Goal: Answer question/provide support

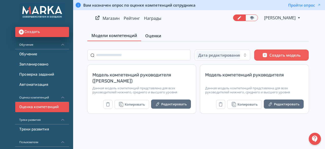
click at [156, 38] on span "Оценки" at bounding box center [153, 36] width 16 height 6
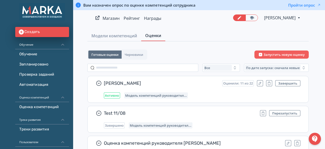
click at [316, 139] on div at bounding box center [315, 139] width 12 height 12
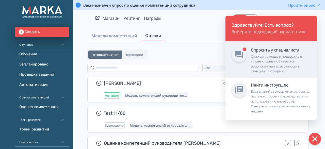
click at [284, 65] on div "Окажем помощь и поддержку в трудную минуту. Знаем все: расскажем про возможност…" at bounding box center [281, 64] width 60 height 20
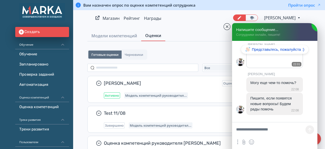
scroll to position [408, 0]
click at [265, 132] on textarea at bounding box center [274, 129] width 85 height 15
type textarea "**********"
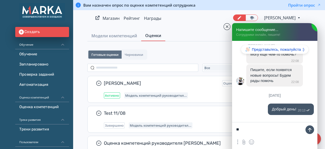
scroll to position [436, 0]
type textarea "**********"
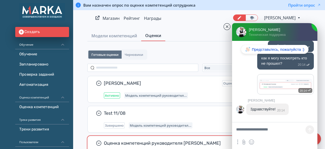
scroll to position [499, 0]
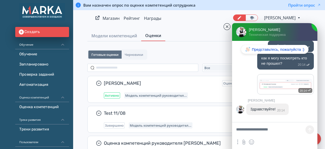
click at [258, 50] on jdiv "👋 Представьтесь, пожалуйста :)" at bounding box center [274, 49] width 67 height 9
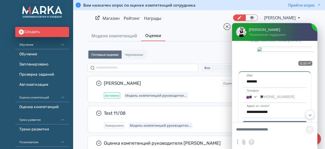
click at [310, 115] on jdiv at bounding box center [310, 114] width 9 height 9
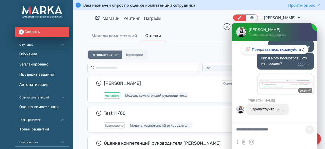
click at [283, 51] on jdiv "👋 Представьтесь, пожалуйста :)" at bounding box center [274, 49] width 67 height 9
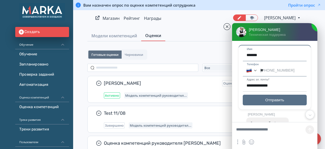
scroll to position [74, 0]
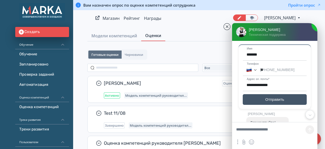
click at [271, 99] on span "Отправить" at bounding box center [274, 100] width 19 height 6
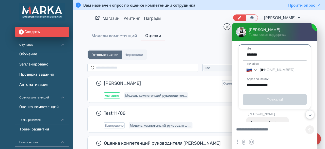
click at [310, 115] on jdiv at bounding box center [310, 114] width 9 height 9
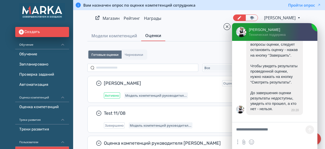
scroll to position [625, 0]
click at [298, 68] on jdiv "После того, как будет собрано достаточное количество ответов на вопросы оценки,…" at bounding box center [274, 68] width 48 height 85
click at [181, 54] on div "Готовые оценки Черновики Запустить новую оценку" at bounding box center [197, 55] width 221 height 10
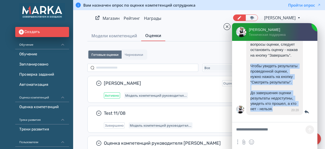
drag, startPoint x: 266, startPoint y: 110, endPoint x: 250, endPoint y: 66, distance: 46.3
click at [250, 66] on jdiv "После того, как будет собрано достаточное количество ответов на вопросы оценки,…" at bounding box center [274, 69] width 57 height 92
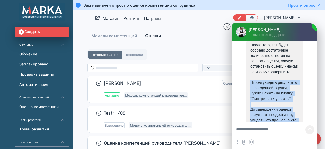
scroll to position [601, 0]
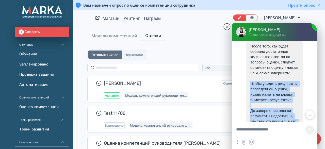
drag, startPoint x: 250, startPoint y: 54, endPoint x: 279, endPoint y: 99, distance: 53.9
click at [279, 99] on jdiv "После того, как будет собрано достаточное количество ответов на вопросы оценки,…" at bounding box center [274, 87] width 57 height 92
copy jdiv "Чтобы увидеть результаты проведенной оценки, нужно нажать на кнопку “Смотреть р…"
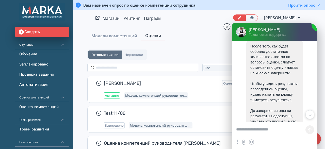
click at [264, 133] on textarea at bounding box center [274, 129] width 85 height 15
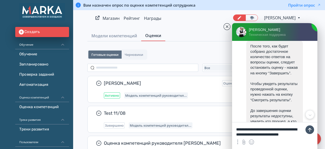
scroll to position [0, 0]
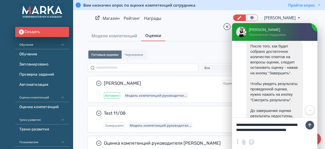
type textarea "**********"
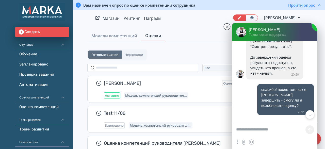
scroll to position [655, 0]
click at [189, 51] on div "Готовые оценки Черновики Запустить новую оценку" at bounding box center [197, 55] width 221 height 10
click at [225, 27] on jdiv at bounding box center [226, 26] width 7 height 7
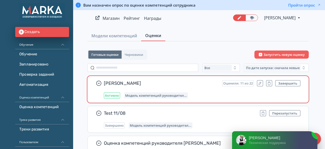
click at [176, 82] on span "[PERSON_NAME]" at bounding box center [161, 83] width 114 height 6
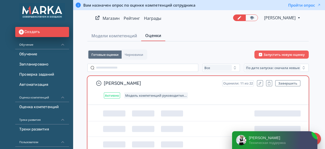
click at [176, 82] on span "[PERSON_NAME]" at bounding box center [161, 83] width 114 height 6
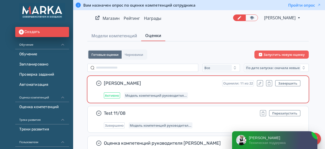
click at [176, 82] on span "[PERSON_NAME]" at bounding box center [161, 83] width 114 height 6
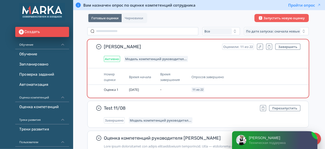
scroll to position [38, 0]
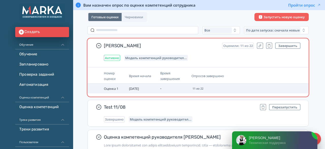
click at [108, 89] on span "Оценка 1" at bounding box center [111, 88] width 14 height 5
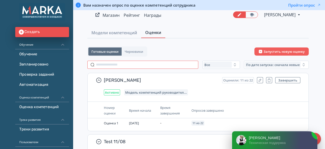
scroll to position [0, 0]
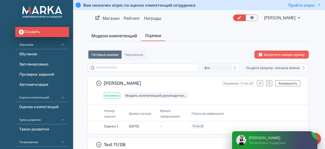
click at [114, 31] on link "Модели компетенций" at bounding box center [114, 36] width 54 height 10
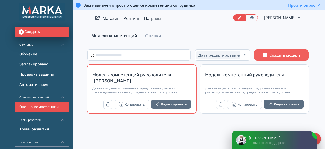
click at [121, 87] on div "Данная модель компетенций представлена для всех руководителей нижнего, среднего…" at bounding box center [141, 90] width 99 height 8
click at [156, 82] on div "Модель компетенций руководителя ([PERSON_NAME])" at bounding box center [141, 78] width 99 height 12
click at [175, 73] on div "Модель компетенций руководителя ([PERSON_NAME])" at bounding box center [141, 78] width 99 height 12
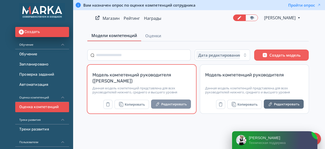
click at [174, 105] on button "Редактировать" at bounding box center [171, 104] width 40 height 9
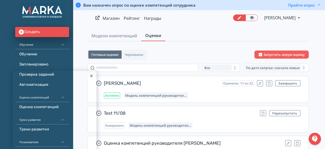
click at [91, 76] on icon at bounding box center [91, 76] width 2 height 2
click at [312, 138] on div at bounding box center [315, 139] width 12 height 12
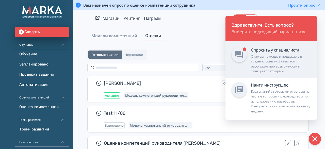
click at [275, 57] on div "Окажем помощь и поддержку в трудную минуту. Знаем все: расскажем про возможност…" at bounding box center [281, 64] width 60 height 20
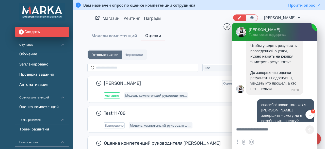
scroll to position [732, 0]
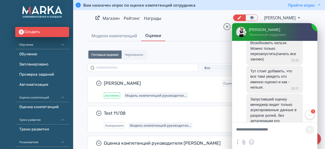
click at [307, 108] on jdiv "Запустивший оценку менеджер видит только агрегированные данные в разрезе ролей,…" at bounding box center [277, 139] width 63 height 91
click at [309, 111] on jdiv at bounding box center [310, 114] width 9 height 9
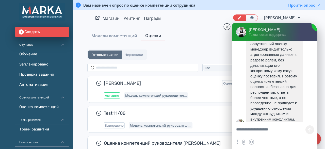
scroll to position [789, 0]
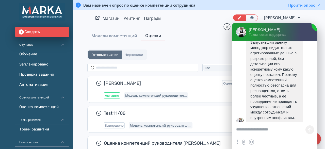
click at [273, 134] on textarea at bounding box center [274, 129] width 85 height 15
type textarea "********"
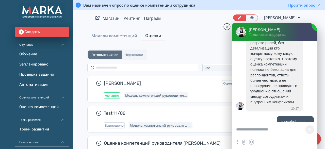
scroll to position [805, 0]
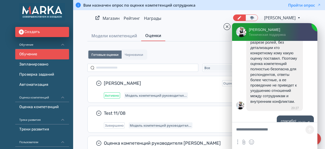
click at [29, 53] on link "Обучение" at bounding box center [42, 54] width 54 height 10
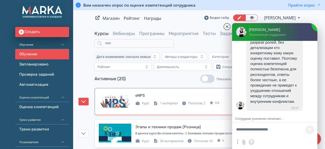
click at [134, 94] on div "eNPS Изменен: 22.08.2025 в 08:36 Добавить поток Курс 1 материал Потоков: 2 4.8" at bounding box center [198, 101] width 199 height 19
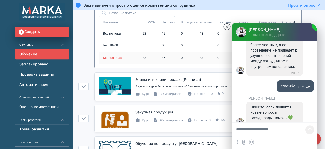
scroll to position [841, 0]
click at [108, 58] on span "БЕ Розница" at bounding box center [122, 57] width 38 height 5
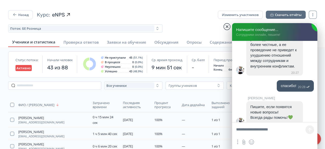
click at [228, 24] on jdiv at bounding box center [226, 26] width 7 height 7
